Goal: Task Accomplishment & Management: Use online tool/utility

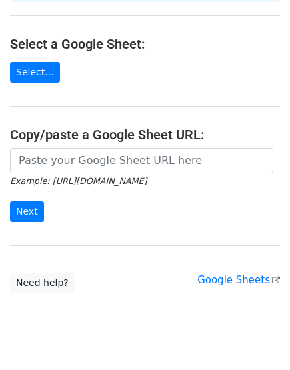
scroll to position [159, 0]
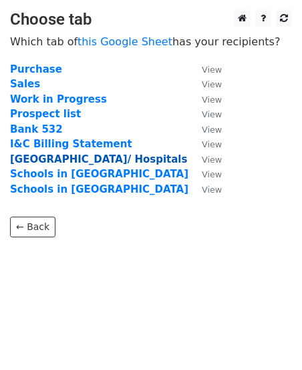
click at [65, 160] on strong "Surat Schools/ Hospitals" at bounding box center [98, 159] width 177 height 12
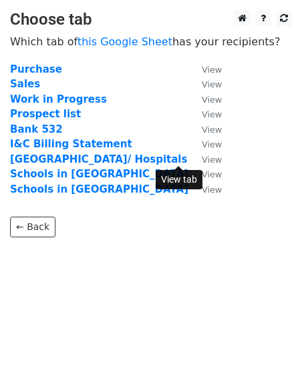
click at [202, 161] on small "View" at bounding box center [212, 160] width 20 height 10
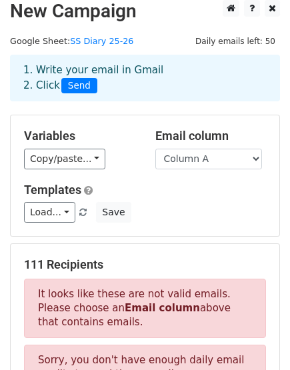
scroll to position [74, 0]
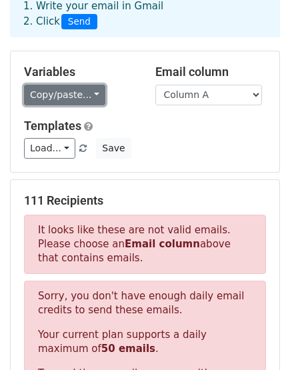
click at [77, 93] on link "Copy/paste..." at bounding box center [64, 95] width 81 height 21
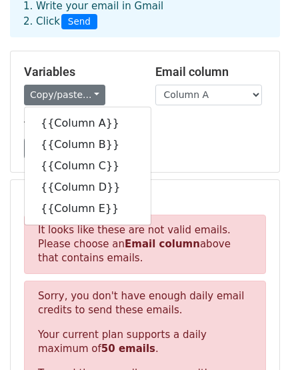
click at [118, 79] on div "Variables Copy/paste... {{Column A}} {{Column B}} {{Column C}} {{Column D}} {{C…" at bounding box center [79, 85] width 131 height 41
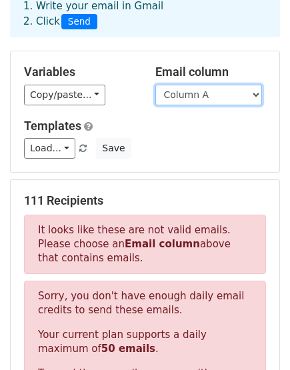
click at [223, 94] on select "Column A Column B Column C Column D Column E" at bounding box center [208, 95] width 107 height 21
select select "Column E"
click at [155, 85] on select "Column A Column B Column C Column D Column E" at bounding box center [208, 95] width 107 height 21
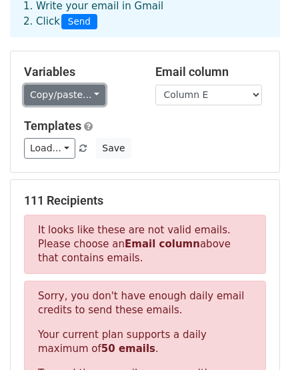
click at [81, 95] on link "Copy/paste..." at bounding box center [64, 95] width 81 height 21
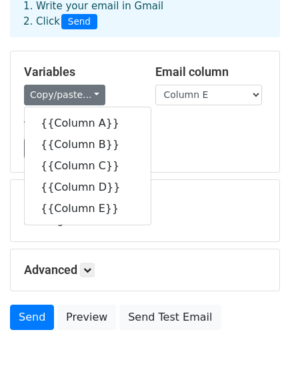
click at [179, 155] on div "Load... No templates saved Save" at bounding box center [145, 148] width 262 height 21
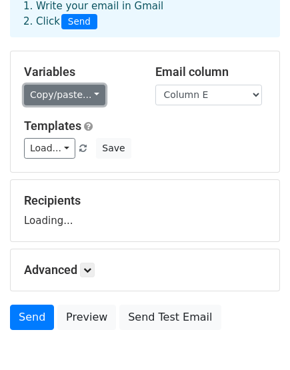
click at [55, 88] on link "Copy/paste..." at bounding box center [64, 95] width 81 height 21
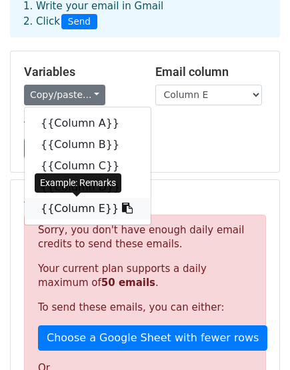
click at [85, 211] on link "{{Column E}}" at bounding box center [88, 208] width 126 height 21
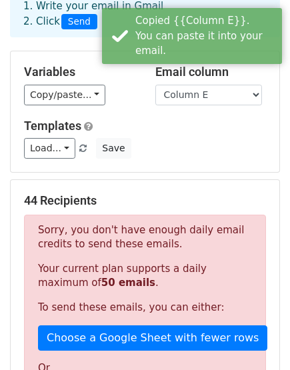
click at [208, 147] on div "Load... No templates saved Save" at bounding box center [145, 148] width 262 height 21
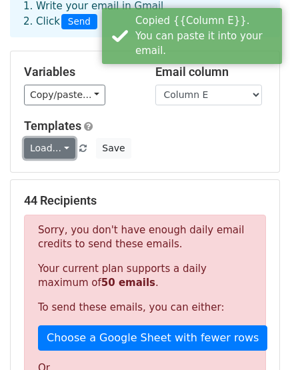
click at [59, 148] on link "Load..." at bounding box center [49, 148] width 51 height 21
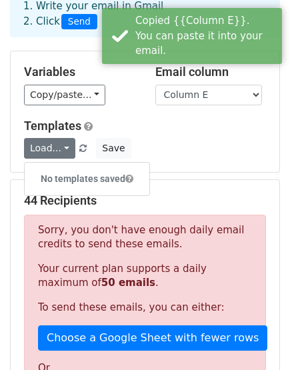
click at [200, 119] on h5 "Templates" at bounding box center [145, 126] width 242 height 15
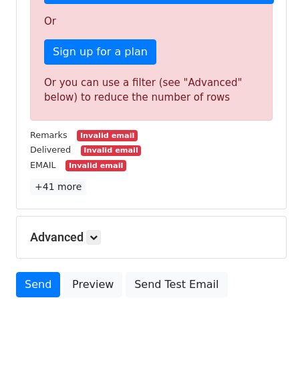
scroll to position [444, 0]
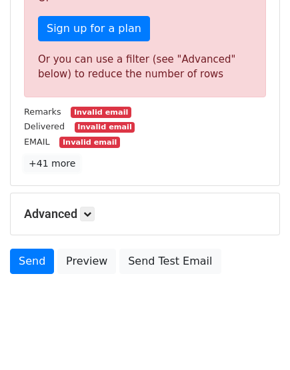
click at [41, 163] on link "+41 more" at bounding box center [52, 163] width 56 height 17
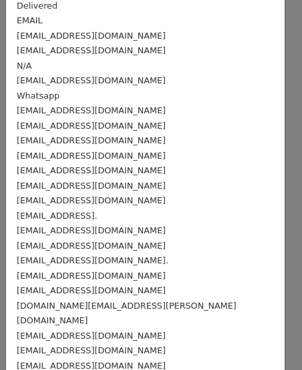
scroll to position [0, 0]
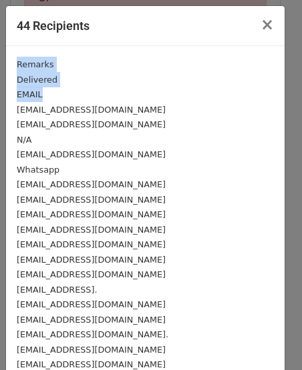
drag, startPoint x: 17, startPoint y: 65, endPoint x: 56, endPoint y: 97, distance: 49.8
click at [261, 25] on span "×" at bounding box center [266, 24] width 13 height 19
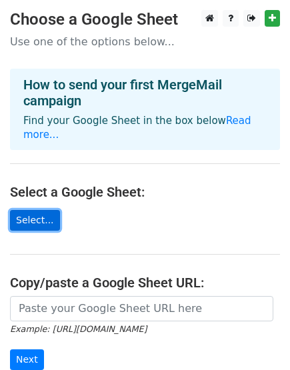
click at [34, 210] on link "Select..." at bounding box center [35, 220] width 50 height 21
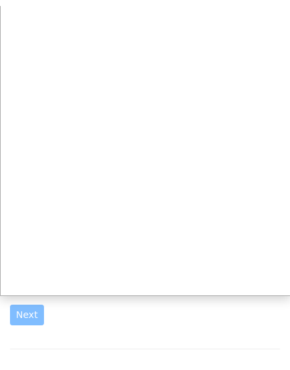
scroll to position [74, 0]
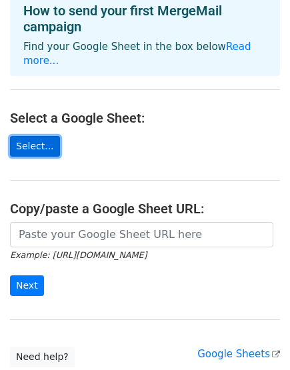
click at [35, 137] on link "Select..." at bounding box center [35, 146] width 50 height 21
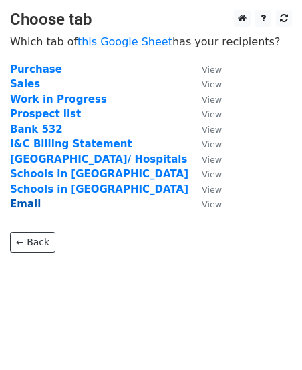
click at [15, 206] on strong "Email" at bounding box center [25, 204] width 31 height 12
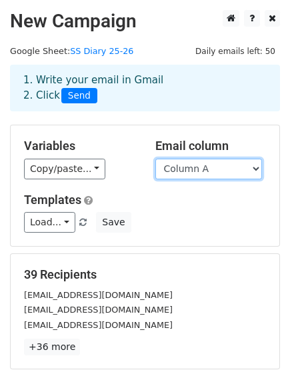
click at [185, 169] on select "Column A" at bounding box center [208, 169] width 107 height 21
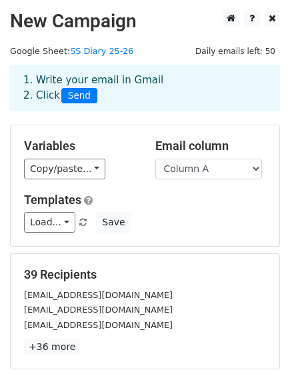
click at [194, 203] on h5 "Templates" at bounding box center [145, 200] width 242 height 15
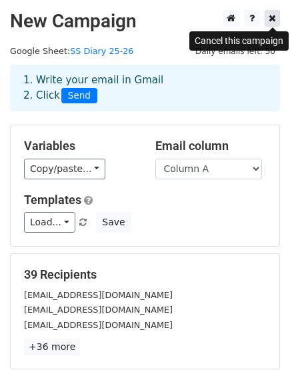
click at [274, 20] on icon at bounding box center [272, 17] width 7 height 9
